Goal: Information Seeking & Learning: Compare options

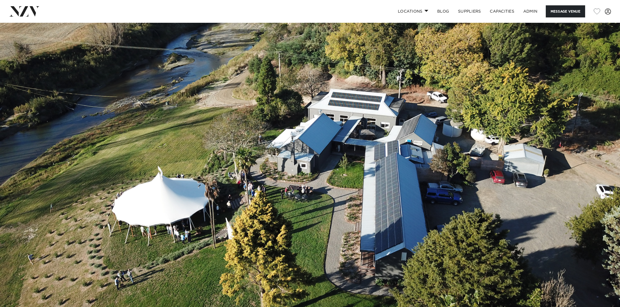
scroll to position [259, 0]
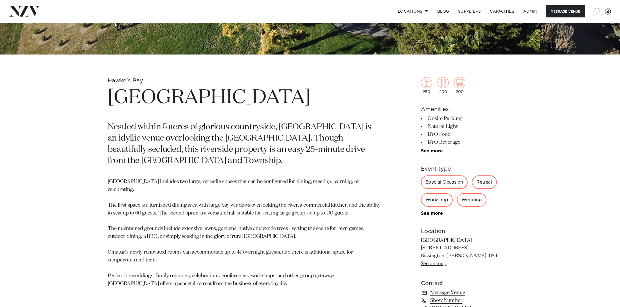
click at [143, 94] on h1 "Omatua" at bounding box center [244, 98] width 273 height 26
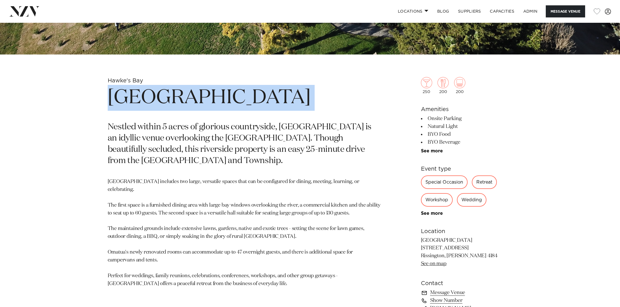
click at [143, 94] on h1 "Omatua" at bounding box center [244, 98] width 273 height 26
copy section "Omatua"
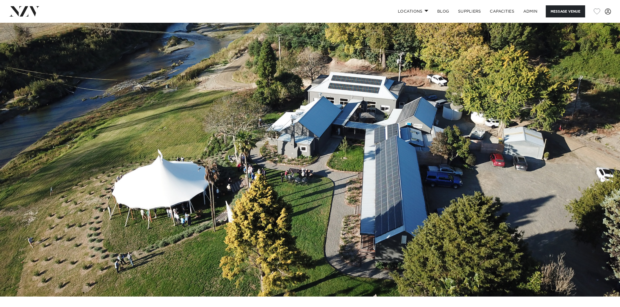
scroll to position [0, 0]
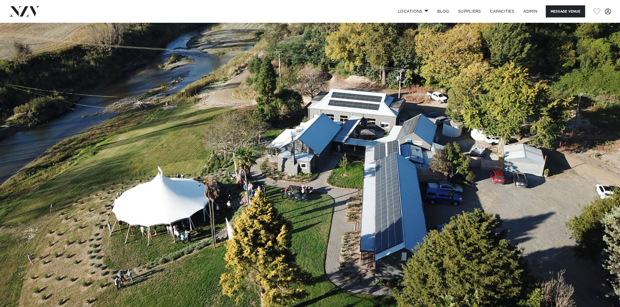
click at [212, 69] on img at bounding box center [310, 168] width 620 height 291
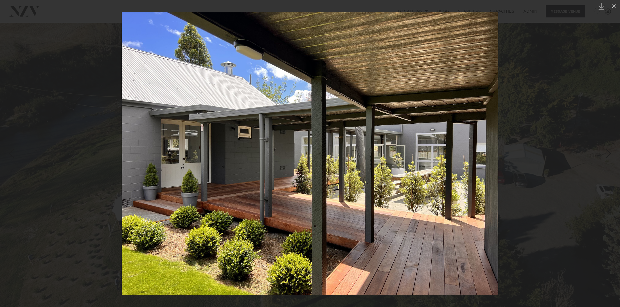
click at [76, 72] on div at bounding box center [310, 153] width 620 height 307
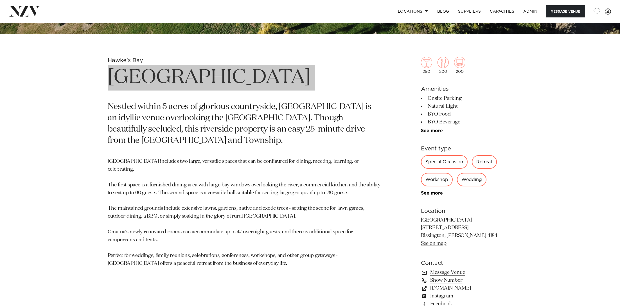
scroll to position [308, 0]
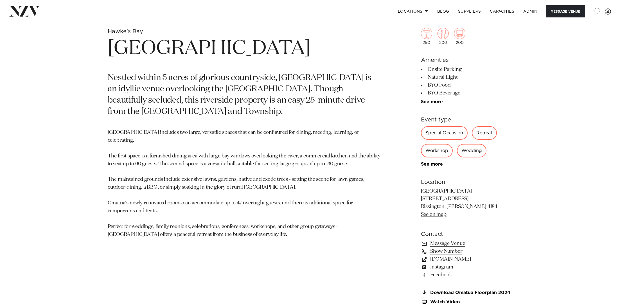
click at [244, 201] on p "Omatua includes two large, versatile spaces that can be configured for dining, …" at bounding box center [244, 184] width 273 height 110
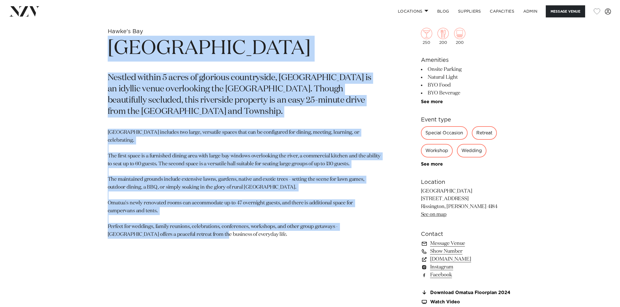
drag, startPoint x: 246, startPoint y: 227, endPoint x: 104, endPoint y: 54, distance: 224.4
click at [104, 54] on div "Hawke's Bay Omatua Nestled within 5 acres of glorious countryside, Omatua is an…" at bounding box center [310, 175] width 479 height 295
copy section "Omatua Nestled within 5 acres of glorious countryside, Omatua is an idyllic ven…"
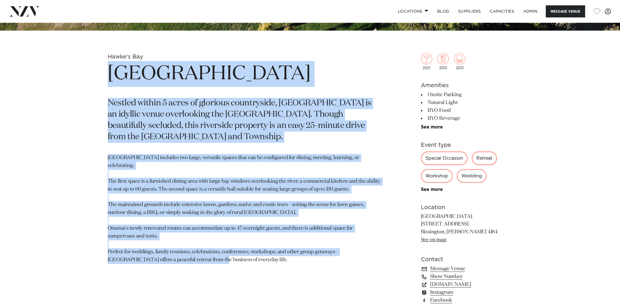
scroll to position [194, 0]
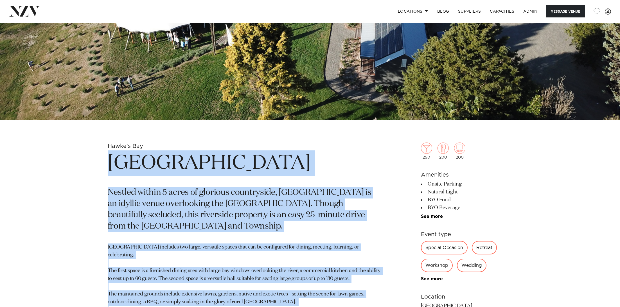
click at [297, 149] on section "Hawke's Bay Omatua Nestled within 5 acres of glorious countryside, Omatua is an…" at bounding box center [244, 290] width 273 height 295
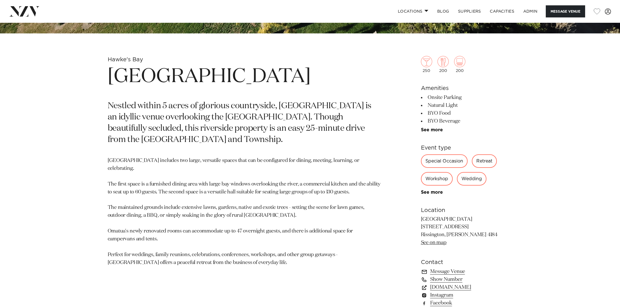
scroll to position [285, 0]
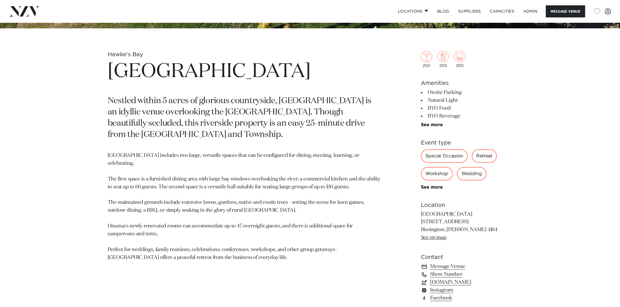
click at [224, 205] on p "Omatua includes two large, versatile spaces that can be configured for dining, …" at bounding box center [244, 207] width 273 height 110
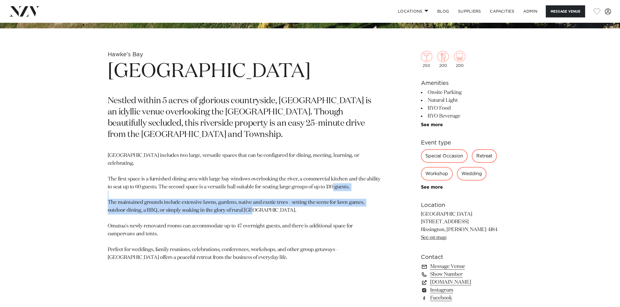
click at [225, 173] on p "Omatua includes two large, versatile spaces that can be configured for dining, …" at bounding box center [244, 207] width 273 height 110
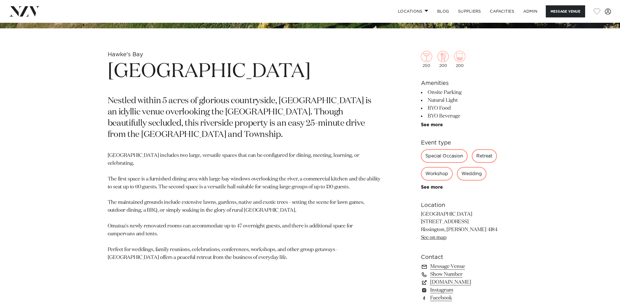
click at [180, 169] on p "Omatua includes two large, versatile spaces that can be configured for dining, …" at bounding box center [244, 207] width 273 height 110
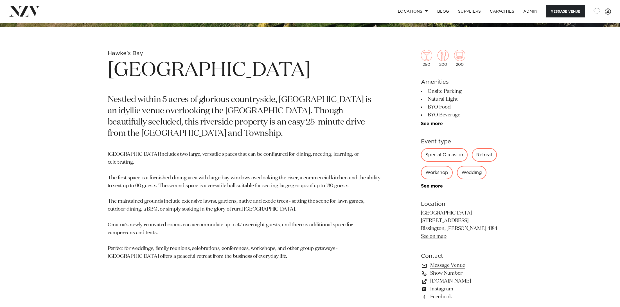
scroll to position [288, 0]
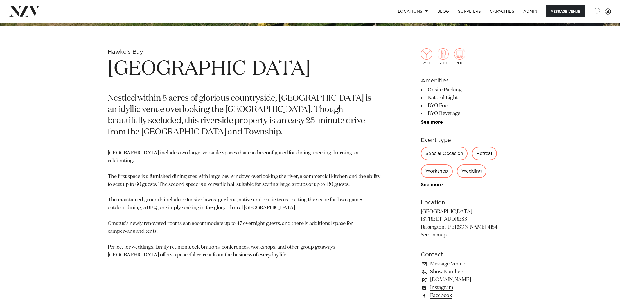
click at [194, 166] on p "Omatua includes two large, versatile spaces that can be configured for dining, …" at bounding box center [244, 204] width 273 height 110
click at [197, 171] on p "Omatua includes two large, versatile spaces that can be configured for dining, …" at bounding box center [244, 204] width 273 height 110
drag, startPoint x: 290, startPoint y: 200, endPoint x: 160, endPoint y: 197, distance: 130.6
click at [160, 198] on p "Omatua includes two large, versatile spaces that can be configured for dining, …" at bounding box center [244, 204] width 273 height 110
copy p "or simply soaking in the glory of rural New Zealand."
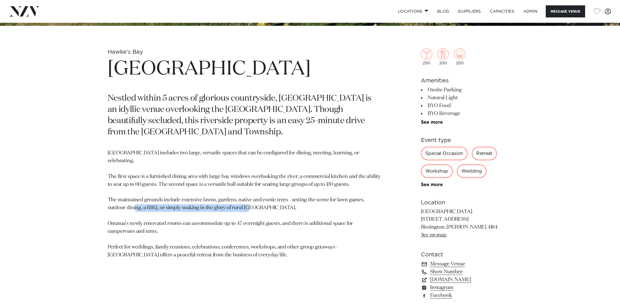
scroll to position [297, 0]
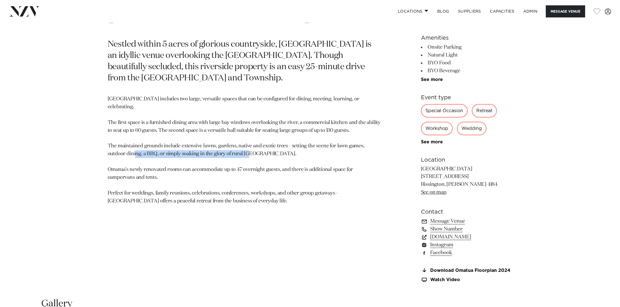
click at [221, 167] on p "Omatua includes two large, versatile spaces that can be configured for dining, …" at bounding box center [244, 150] width 273 height 110
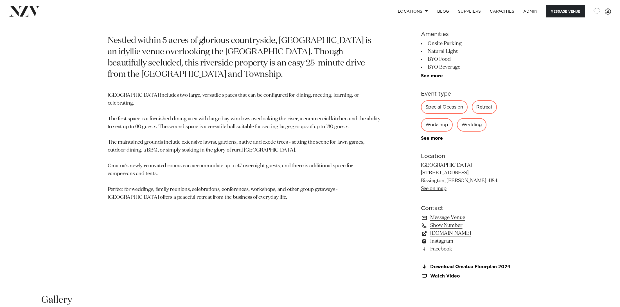
scroll to position [350, 0]
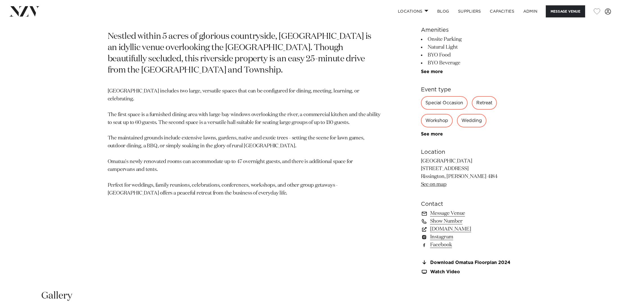
click at [295, 140] on p "Omatua includes two large, versatile spaces that can be configured for dining, …" at bounding box center [244, 142] width 273 height 110
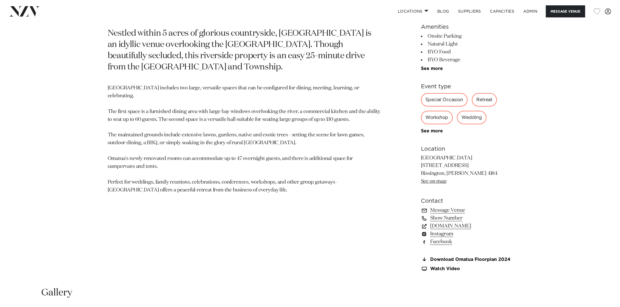
click at [117, 158] on p "Omatua includes two large, versatile spaces that can be configured for dining, …" at bounding box center [244, 139] width 273 height 110
copy p "campervans"
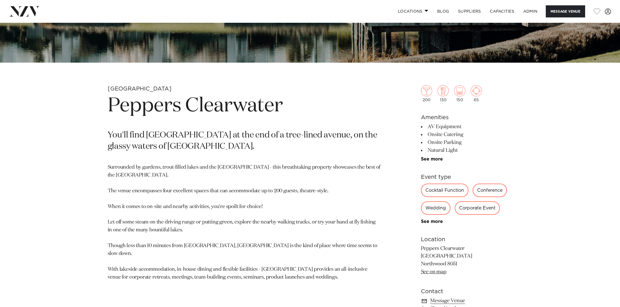
scroll to position [252, 0]
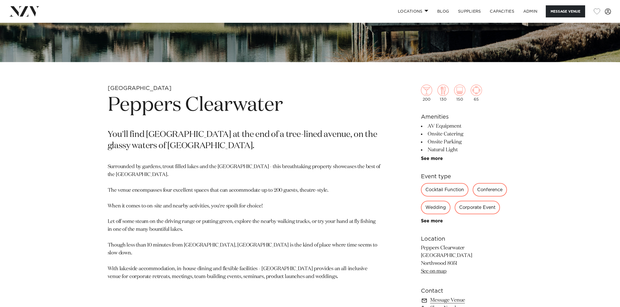
click at [161, 94] on h1 "Peppers Clearwater" at bounding box center [244, 106] width 273 height 26
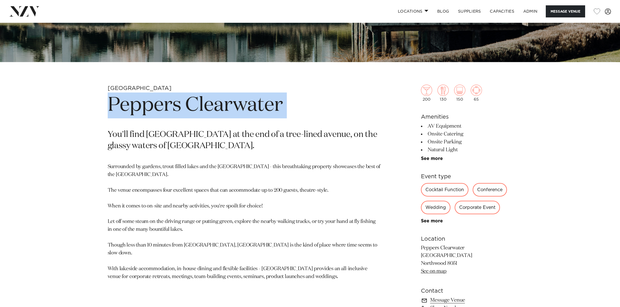
click at [161, 94] on h1 "Peppers Clearwater" at bounding box center [244, 106] width 273 height 26
copy section "Peppers Clearwater"
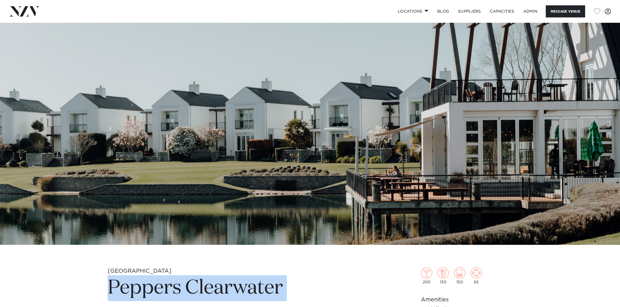
scroll to position [67, 0]
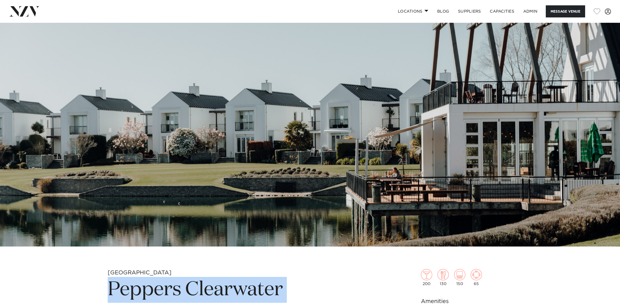
click at [179, 73] on img at bounding box center [310, 101] width 620 height 291
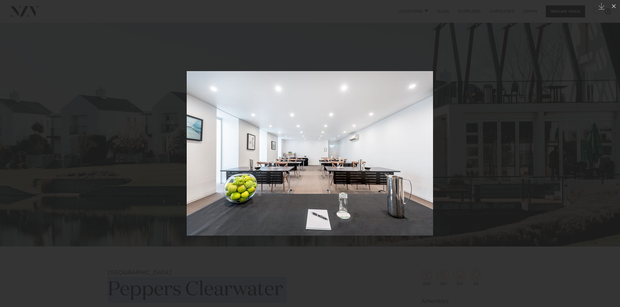
click at [74, 166] on div at bounding box center [310, 153] width 620 height 307
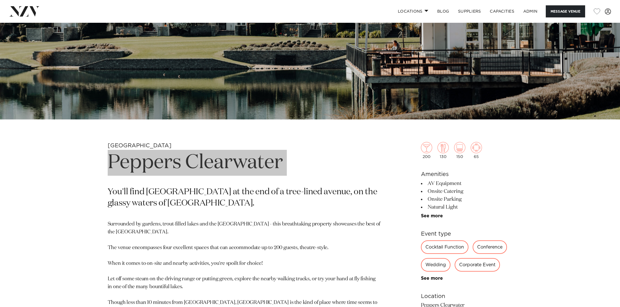
scroll to position [204, 0]
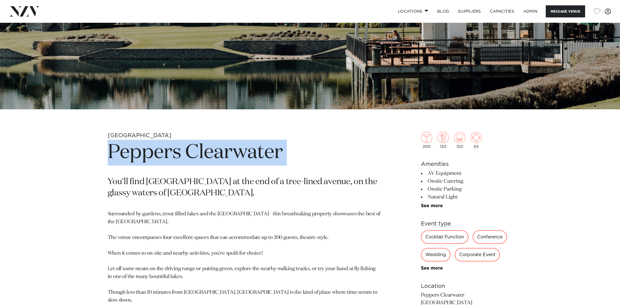
click at [243, 218] on p "Surrounded by gardens, trout-filled lakes and the Southern Alps - this breathta…" at bounding box center [244, 269] width 273 height 118
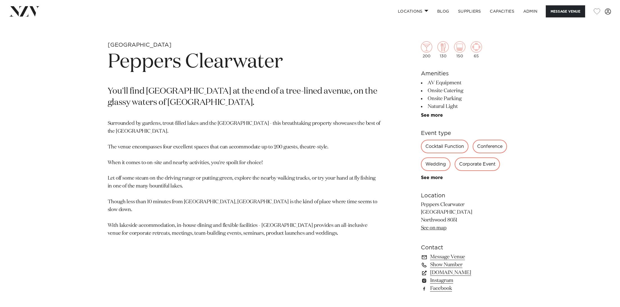
scroll to position [300, 0]
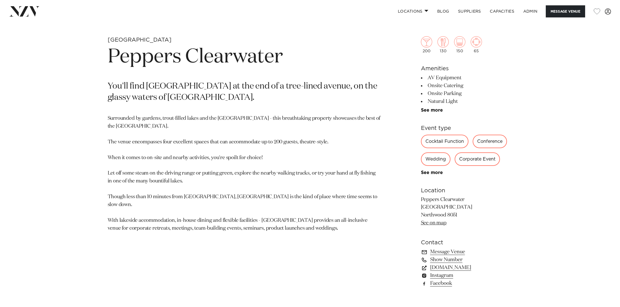
drag, startPoint x: 349, startPoint y: 232, endPoint x: 101, endPoint y: 45, distance: 310.6
click at [101, 45] on div "Christchurch Peppers Clearwater You'll find Peppers Clearwater Resort at the en…" at bounding box center [310, 171] width 479 height 270
copy section "Peppers Clearwater You'll find Peppers Clearwater Resort at the end of a tree-l…"
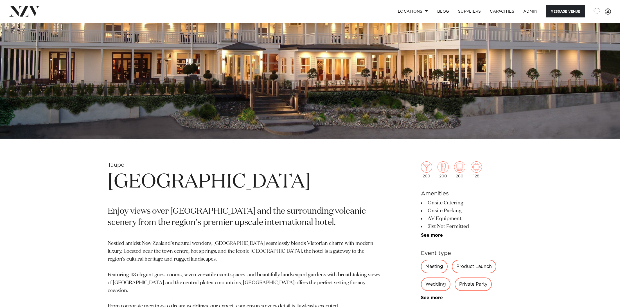
scroll to position [176, 0]
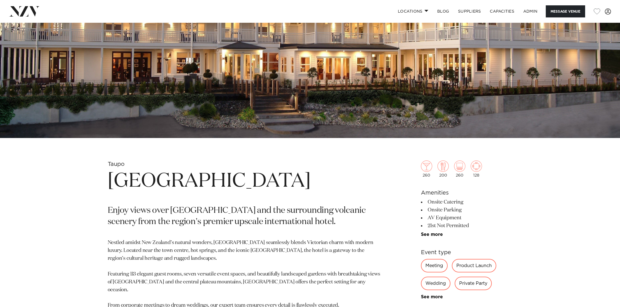
click at [184, 177] on h1 "[GEOGRAPHIC_DATA]" at bounding box center [244, 182] width 273 height 26
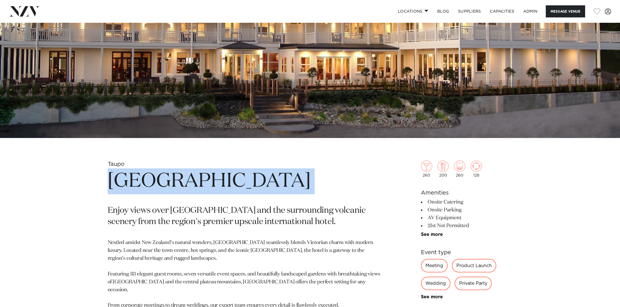
copy section "[GEOGRAPHIC_DATA]"
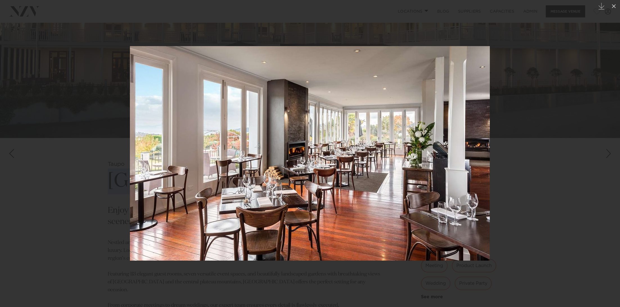
click at [318, 133] on img at bounding box center [310, 153] width 360 height 215
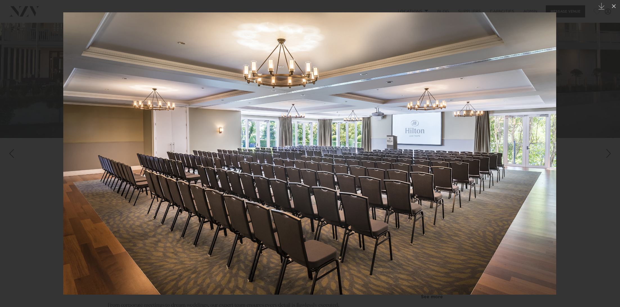
click at [40, 78] on div at bounding box center [310, 153] width 620 height 307
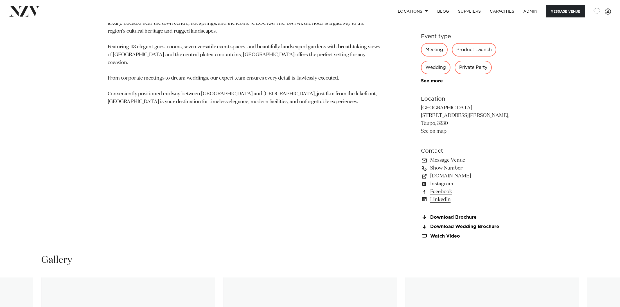
scroll to position [405, 0]
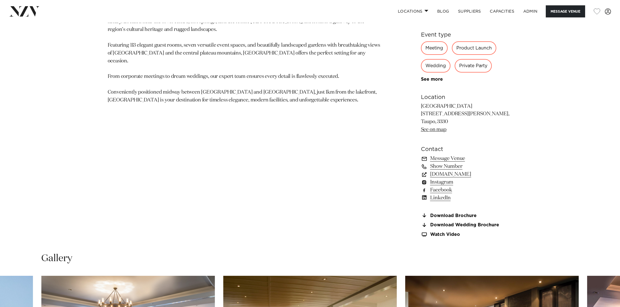
click at [436, 190] on link "Facebook" at bounding box center [467, 190] width 92 height 8
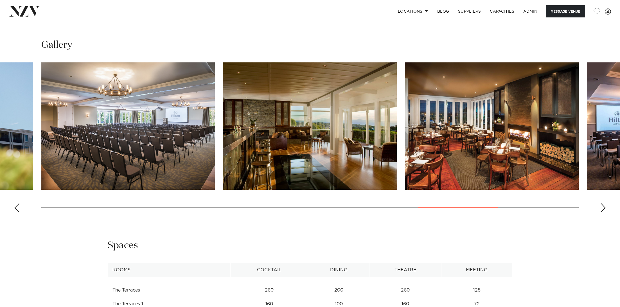
click at [470, 156] on img "17 / 20" at bounding box center [492, 125] width 174 height 127
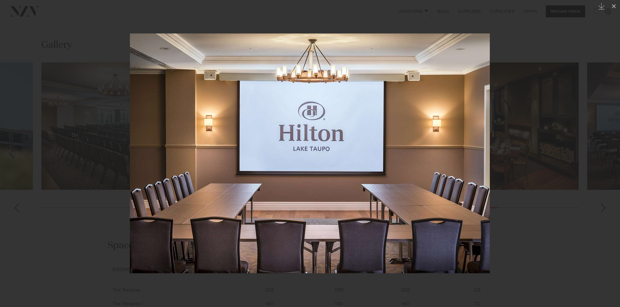
click at [43, 59] on div at bounding box center [310, 153] width 620 height 307
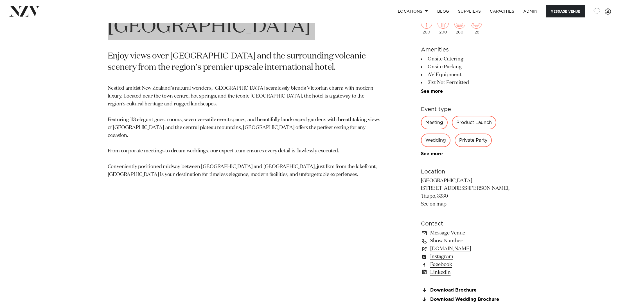
scroll to position [315, 0]
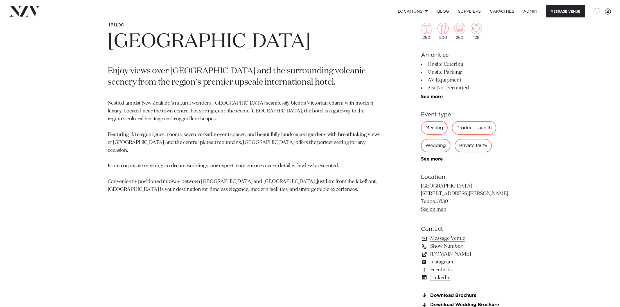
click at [306, 187] on section "Taupo Hilton Lake Taupo Enjoy views over Lake Taupo and the surrounding volcani…" at bounding box center [244, 177] width 273 height 312
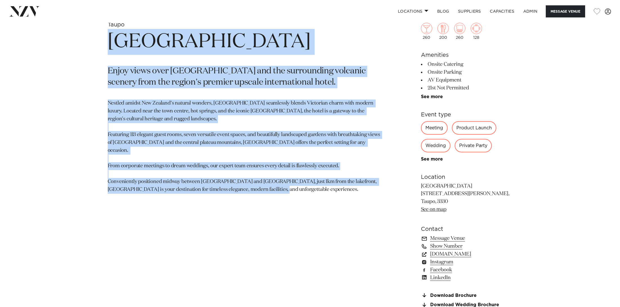
drag, startPoint x: 303, startPoint y: 187, endPoint x: 107, endPoint y: 36, distance: 247.1
click at [107, 36] on div "Taupo Hilton Lake Taupo Enjoy views over Lake Taupo and the surrounding volcani…" at bounding box center [310, 177] width 479 height 312
copy section "Hilton Lake Taupo Enjoy views over Lake Taupo and the surrounding volcanic scen…"
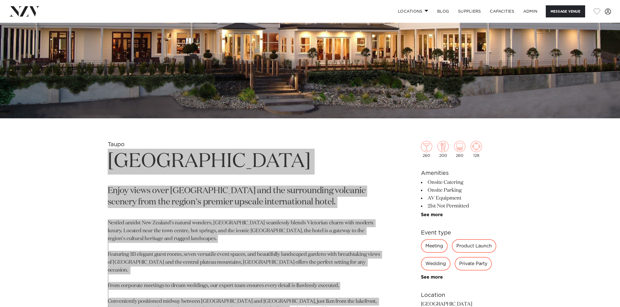
scroll to position [255, 0]
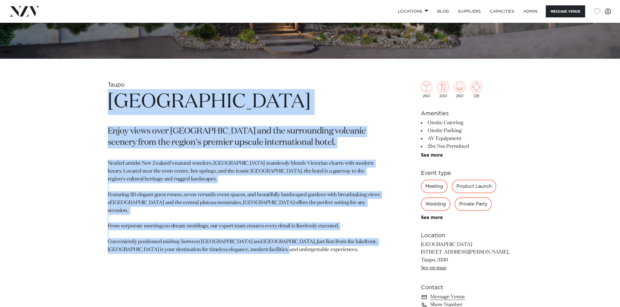
click at [271, 188] on p "Nestled amidst New Zealand’s natural wonders, Hilton Lake Taupo seamlessly blen…" at bounding box center [244, 207] width 273 height 94
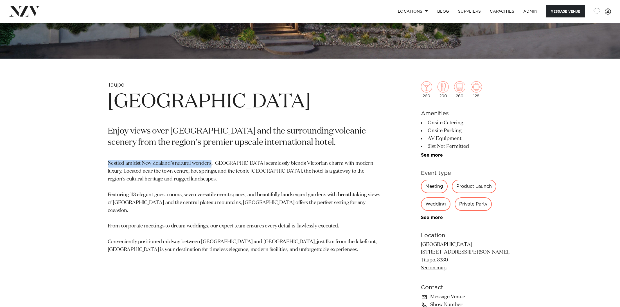
drag, startPoint x: 211, startPoint y: 167, endPoint x: 88, endPoint y: 165, distance: 122.7
click at [88, 165] on div "Taupo Hilton Lake Taupo Enjoy views over Lake Taupo and the surrounding volcani…" at bounding box center [310, 237] width 479 height 312
copy p "Nestled amidst New Zealand’s natural wonders"
click at [160, 194] on p "Nestled amidst New Zealand’s natural wonders, Hilton Lake Taupo seamlessly blen…" at bounding box center [244, 207] width 273 height 94
click at [169, 205] on p "Nestled amidst New Zealand’s natural wonders, Hilton Lake Taupo seamlessly blen…" at bounding box center [244, 207] width 273 height 94
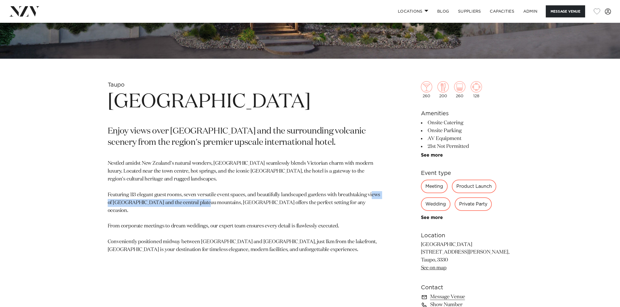
drag, startPoint x: 219, startPoint y: 205, endPoint x: 113, endPoint y: 202, distance: 106.1
click at [113, 202] on p "Nestled amidst New Zealand’s natural wonders, Hilton Lake Taupo seamlessly blen…" at bounding box center [244, 207] width 273 height 94
copy p "Lake Taupo and the central plateau mountains,"
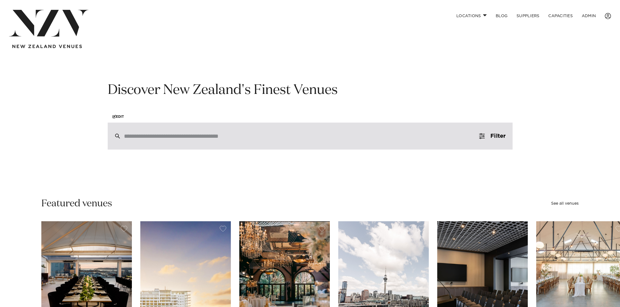
click at [203, 132] on div at bounding box center [310, 136] width 405 height 27
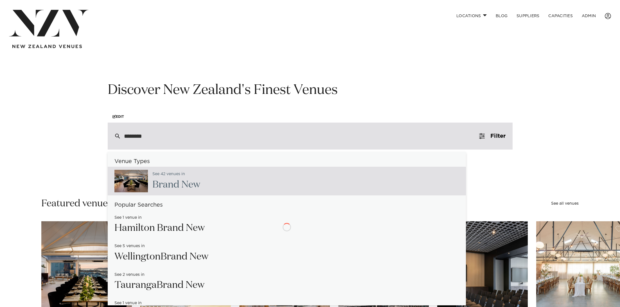
type input "*********"
click at [204, 181] on div "See 42 venues in Brand New" at bounding box center [287, 181] width 358 height 29
type input "**********"
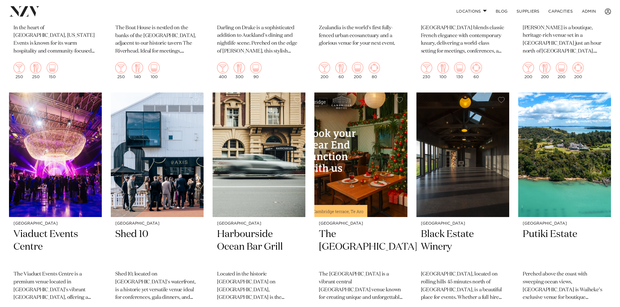
scroll to position [365, 0]
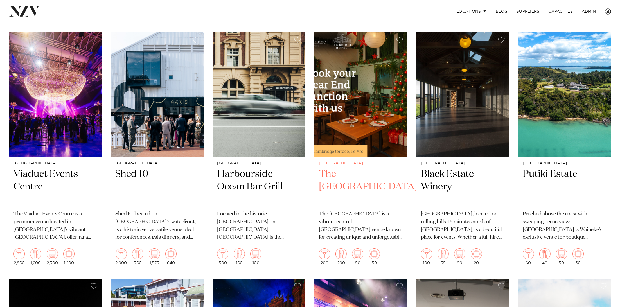
click at [365, 100] on img at bounding box center [361, 94] width 93 height 125
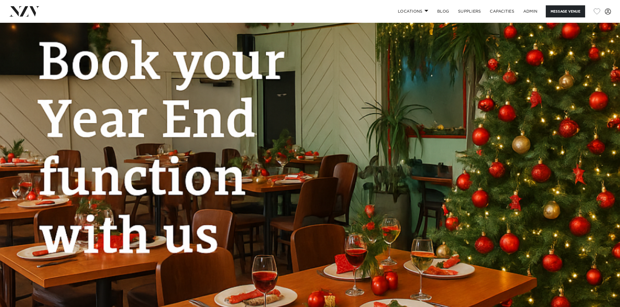
click at [365, 100] on img at bounding box center [310, 168] width 620 height 291
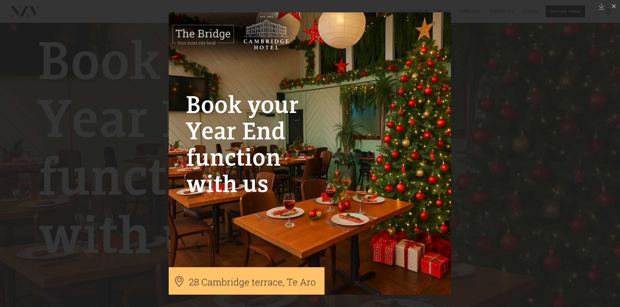
click at [88, 37] on div at bounding box center [310, 153] width 620 height 307
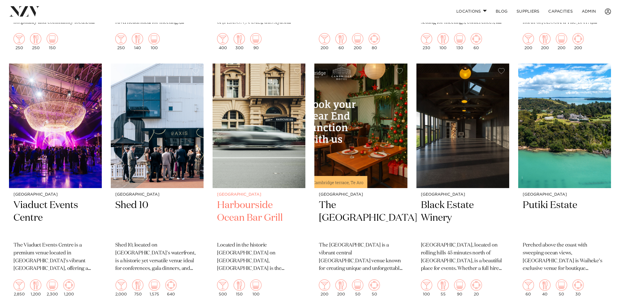
scroll to position [314, 0]
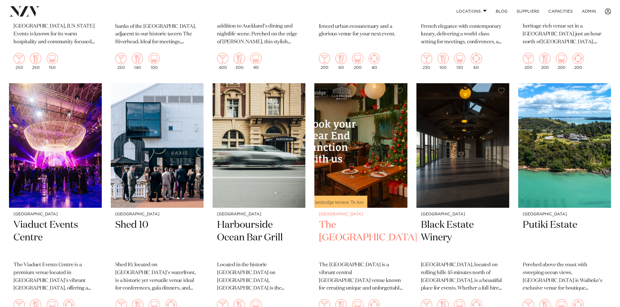
click at [374, 140] on img at bounding box center [361, 145] width 93 height 125
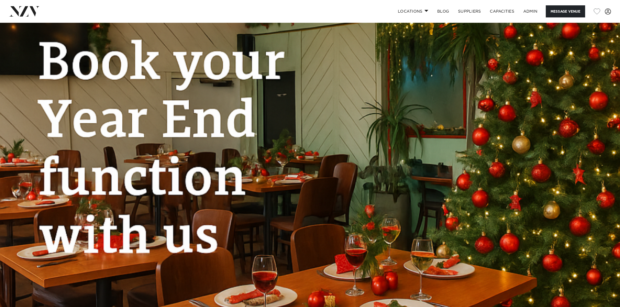
click at [331, 149] on img at bounding box center [310, 168] width 620 height 291
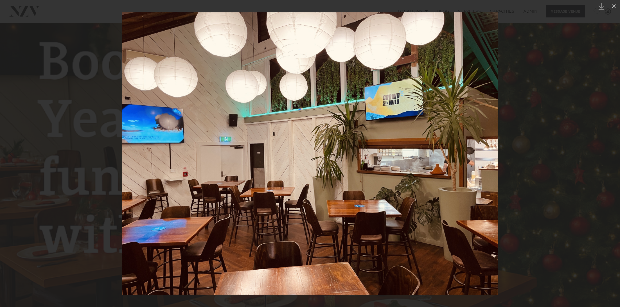
click at [62, 160] on div at bounding box center [310, 153] width 620 height 307
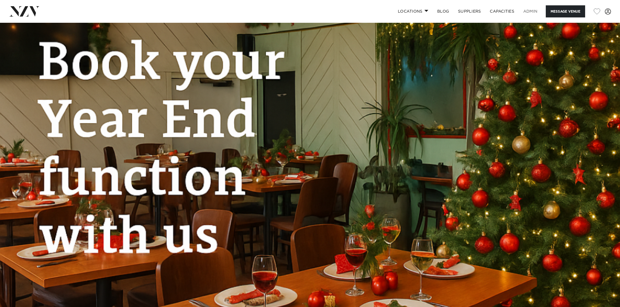
click at [533, 11] on link "ADMIN" at bounding box center [530, 11] width 23 height 12
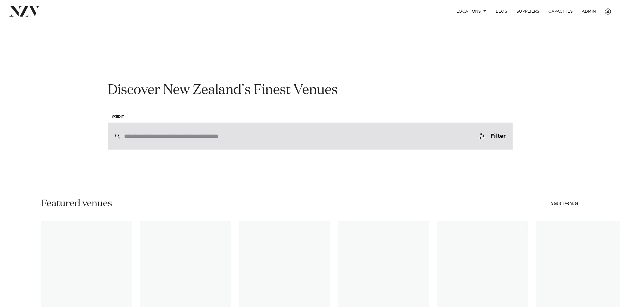
click at [190, 123] on div at bounding box center [310, 136] width 405 height 27
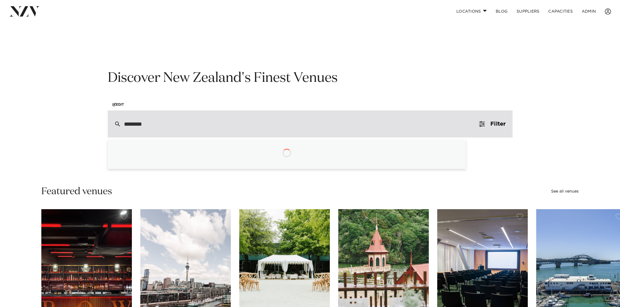
type input "*********"
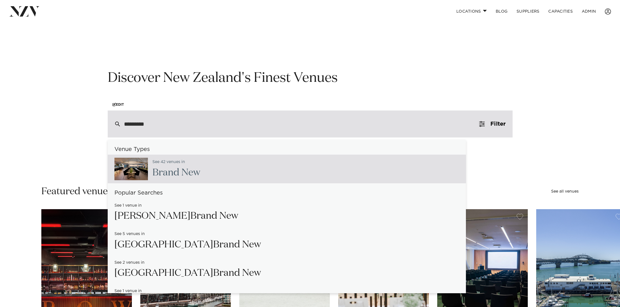
click at [178, 176] on span "Brand" at bounding box center [165, 173] width 27 height 10
type input "**********"
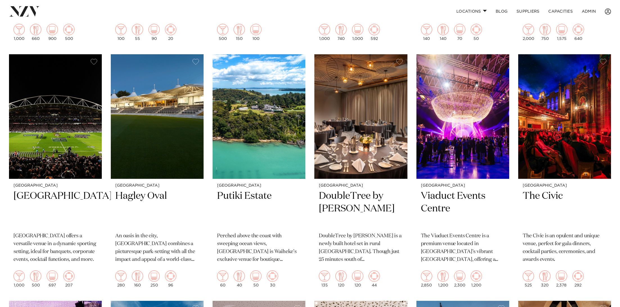
scroll to position [770, 0]
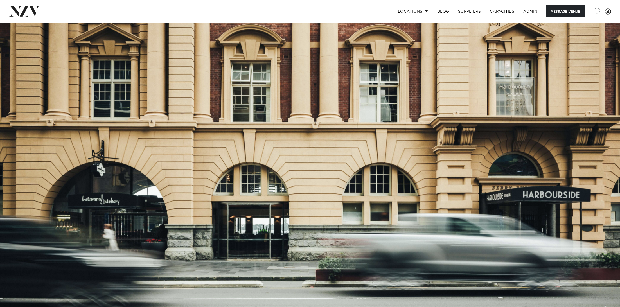
click at [255, 127] on img at bounding box center [310, 168] width 620 height 291
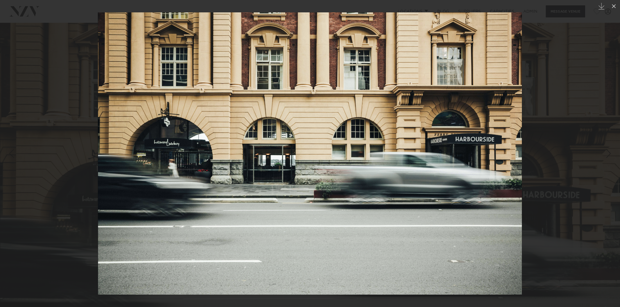
click at [67, 113] on div at bounding box center [310, 153] width 620 height 307
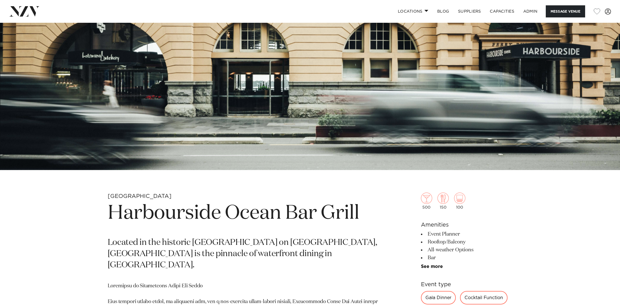
scroll to position [203, 0]
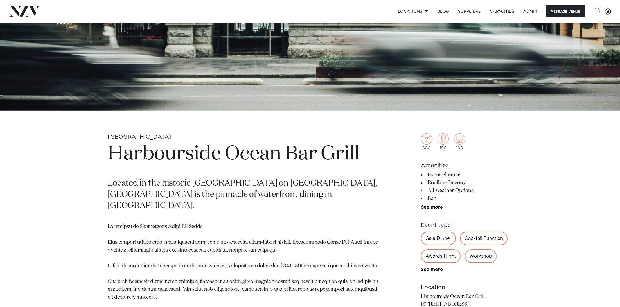
click at [132, 158] on h1 "Harbourside Ocean Bar Grill" at bounding box center [244, 154] width 273 height 26
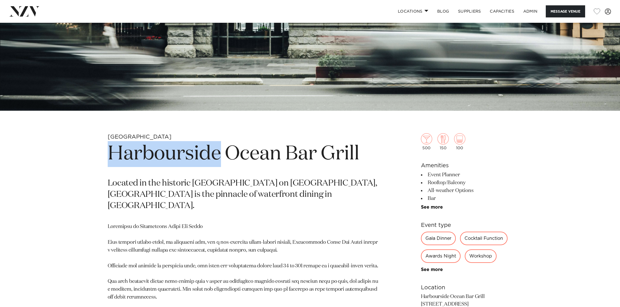
click at [132, 158] on h1 "Harbourside Ocean Bar Grill" at bounding box center [244, 154] width 273 height 26
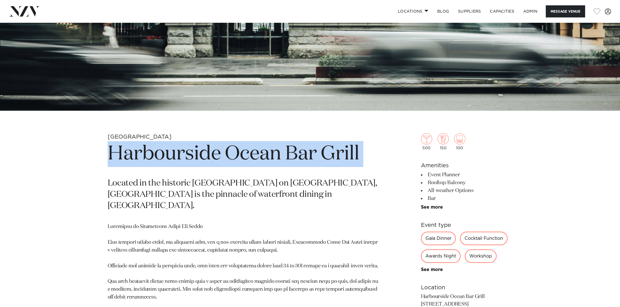
click at [132, 158] on h1 "Harbourside Ocean Bar Grill" at bounding box center [244, 154] width 273 height 26
copy section "Harbourside Ocean Bar Grill"
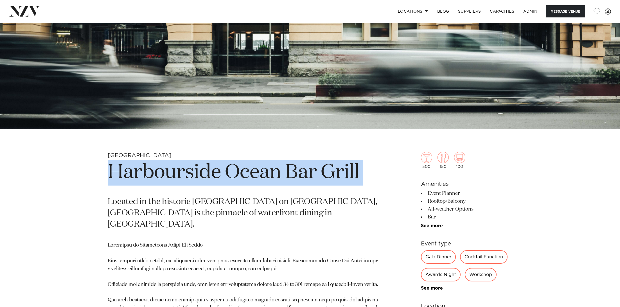
scroll to position [108, 0]
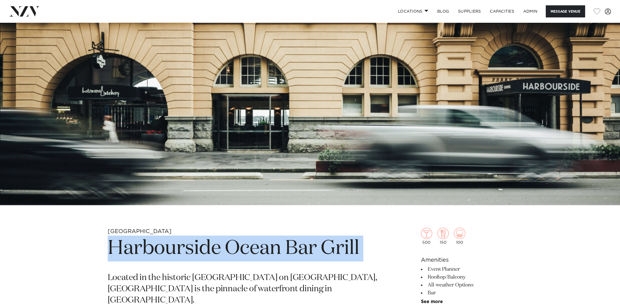
click at [151, 108] on img at bounding box center [310, 59] width 620 height 291
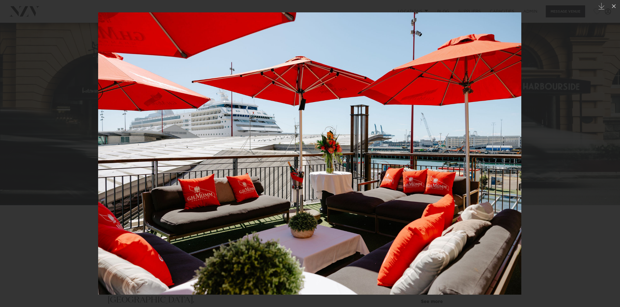
click at [55, 67] on div at bounding box center [310, 153] width 620 height 307
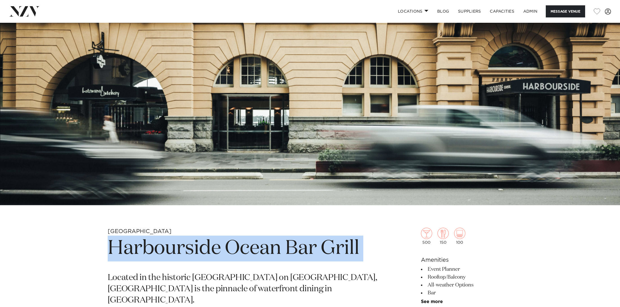
click at [292, 127] on img at bounding box center [310, 59] width 620 height 291
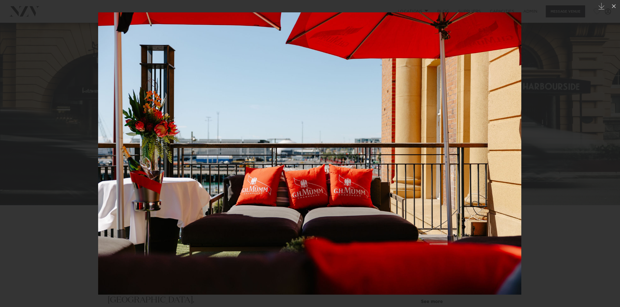
drag, startPoint x: 51, startPoint y: 93, endPoint x: 51, endPoint y: 96, distance: 3.2
click at [52, 93] on div at bounding box center [310, 153] width 620 height 307
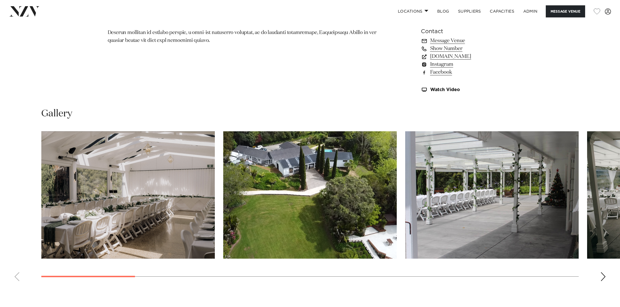
scroll to position [519, 0]
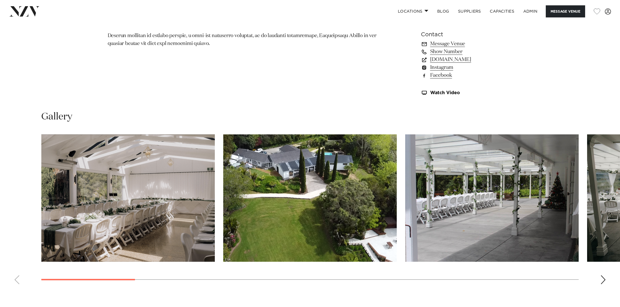
click at [166, 206] on img "1 / 17" at bounding box center [128, 197] width 174 height 127
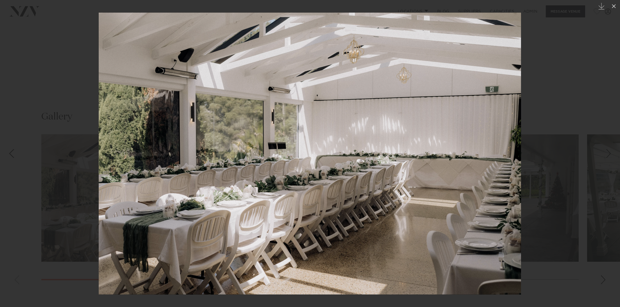
click at [44, 76] on div at bounding box center [310, 153] width 620 height 307
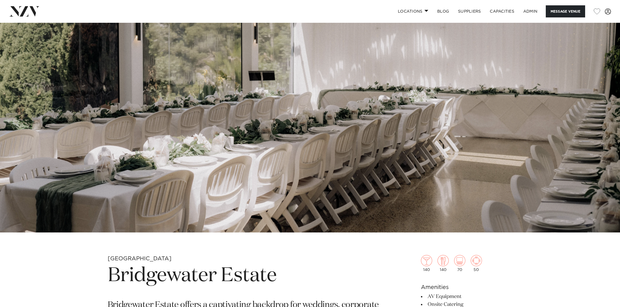
scroll to position [95, 0]
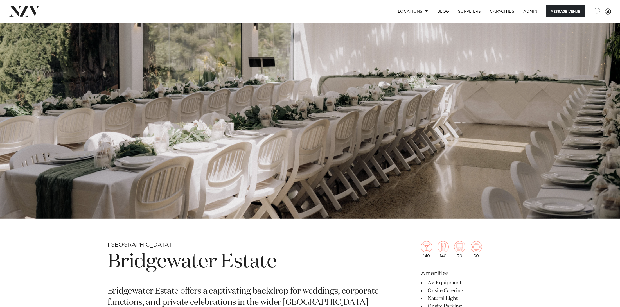
click at [201, 256] on h1 "Bridgewater Estate" at bounding box center [244, 262] width 273 height 26
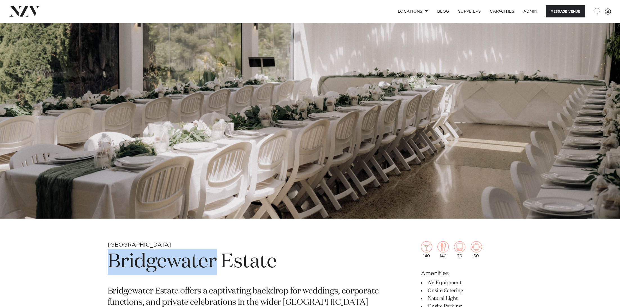
click at [201, 256] on h1 "Bridgewater Estate" at bounding box center [244, 262] width 273 height 26
copy section "Bridgewater Estate"
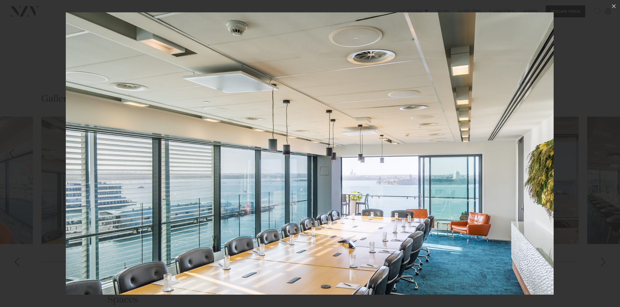
scroll to position [561, 0]
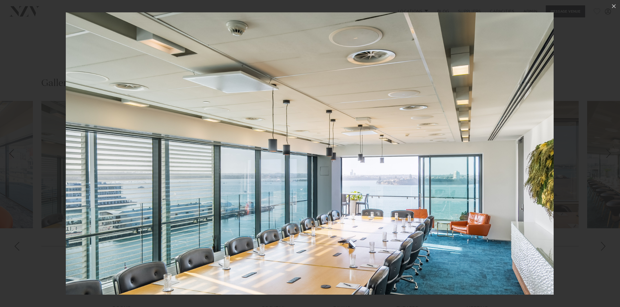
click at [50, 53] on div at bounding box center [310, 153] width 620 height 307
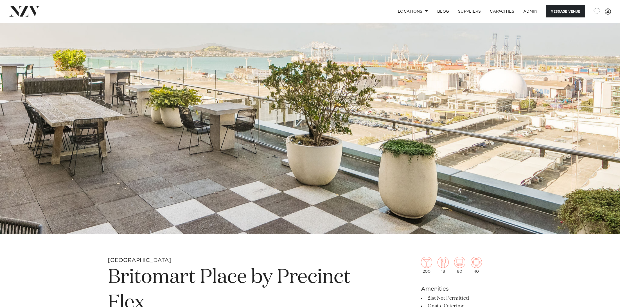
scroll to position [18, 0]
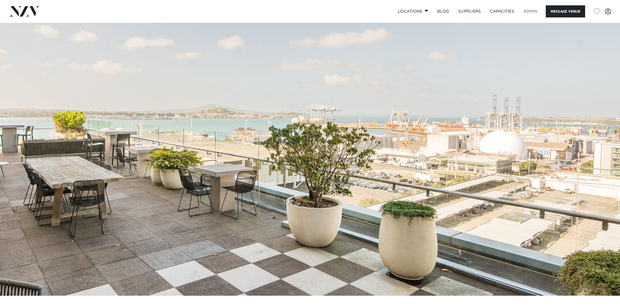
click at [533, 11] on link "ADMIN" at bounding box center [530, 11] width 23 height 12
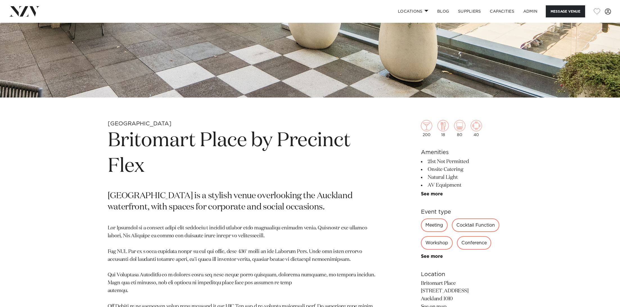
scroll to position [215, 0]
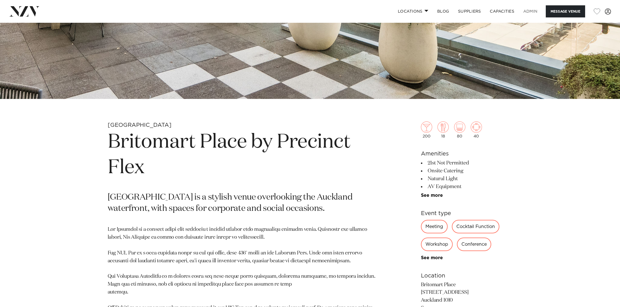
click at [529, 10] on link "ADMIN" at bounding box center [530, 11] width 23 height 12
